Goal: Use online tool/utility: Utilize a website feature to perform a specific function

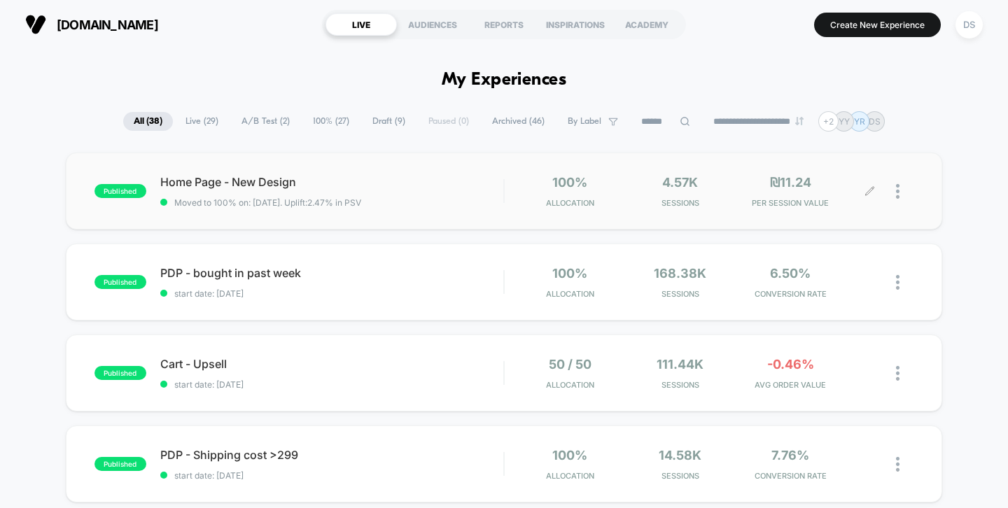
click at [893, 192] on div at bounding box center [892, 191] width 44 height 33
click at [867, 190] on icon at bounding box center [869, 191] width 10 height 10
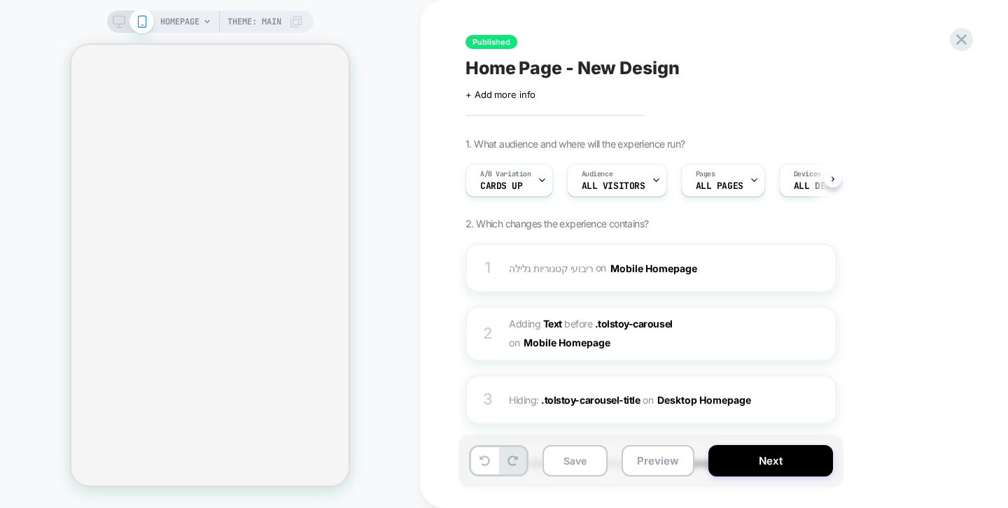
scroll to position [0, 1]
